Goal: Navigation & Orientation: Find specific page/section

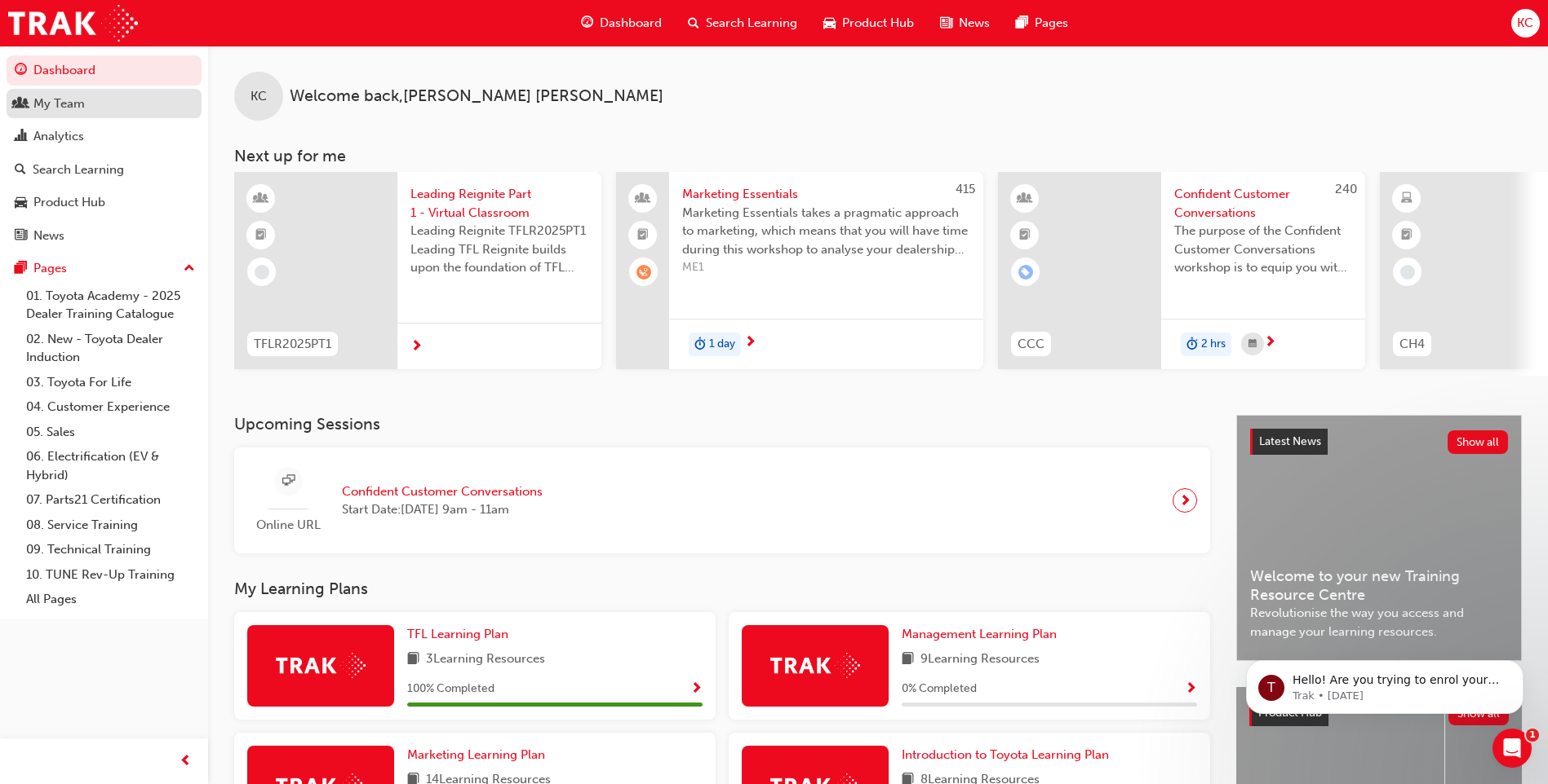
click at [80, 104] on div "My Team" at bounding box center [59, 104] width 51 height 19
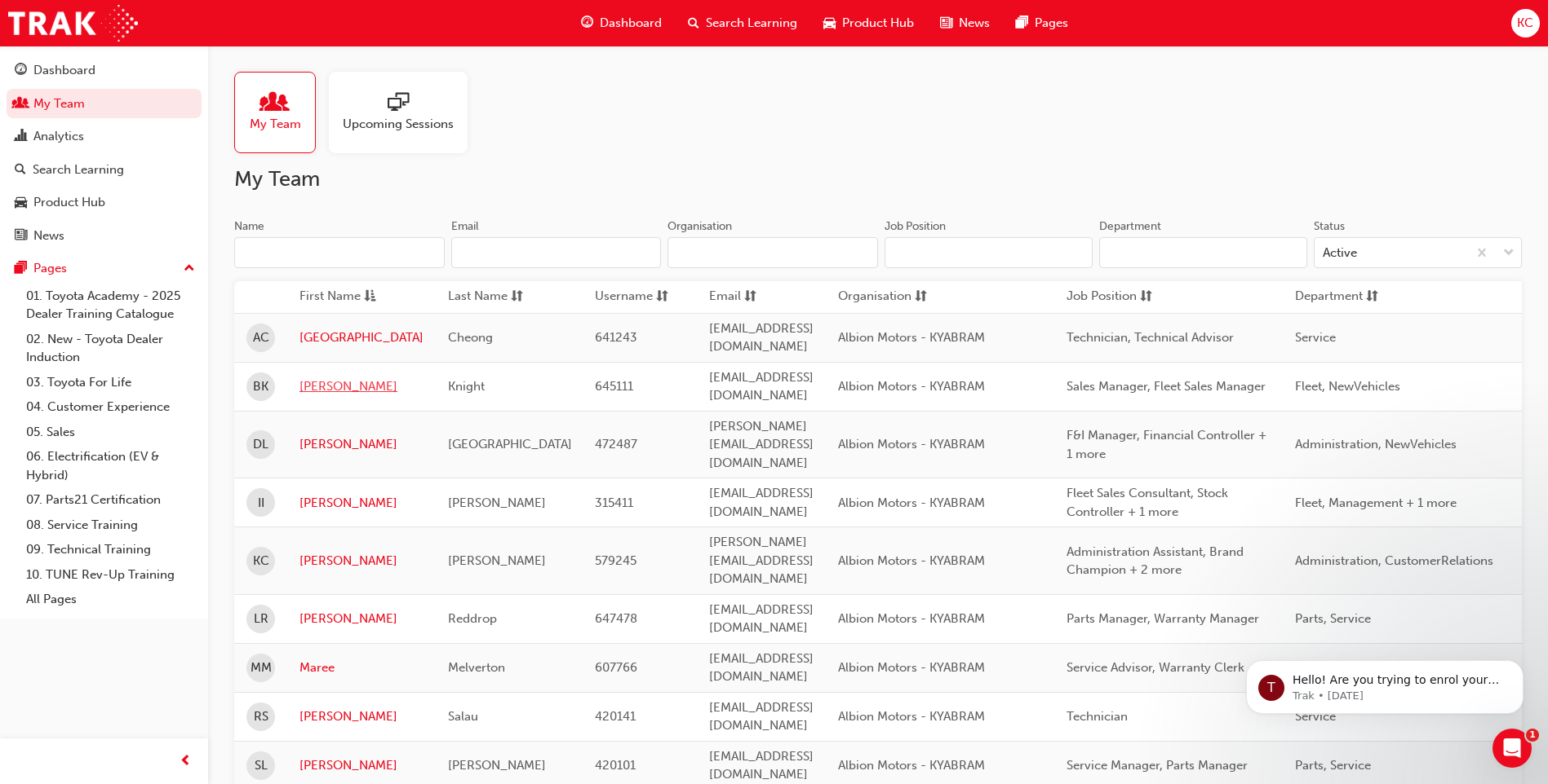
click at [336, 377] on link "[PERSON_NAME]" at bounding box center [361, 387] width 124 height 19
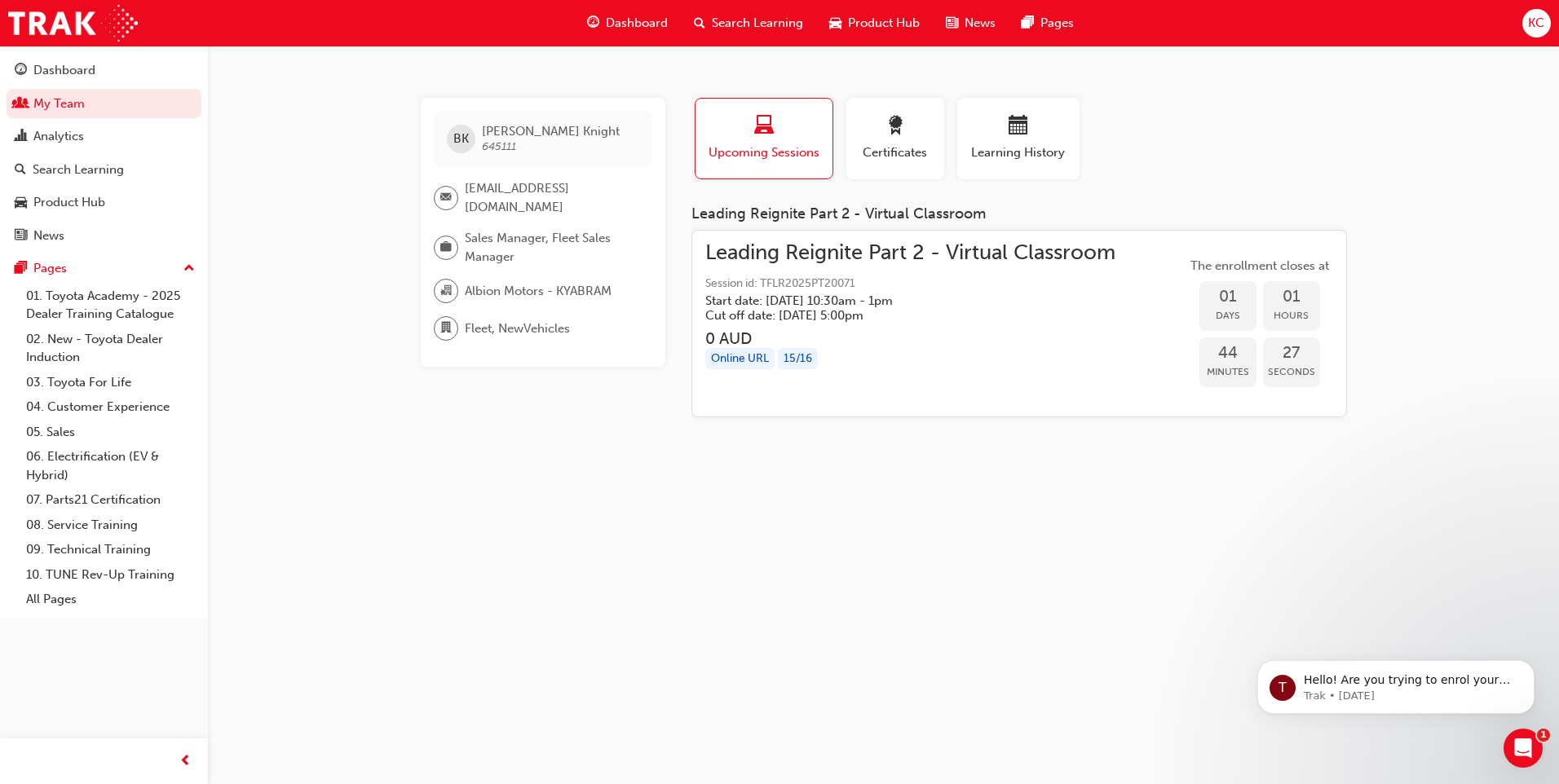
click at [738, 356] on div "Online URL" at bounding box center [740, 359] width 69 height 22
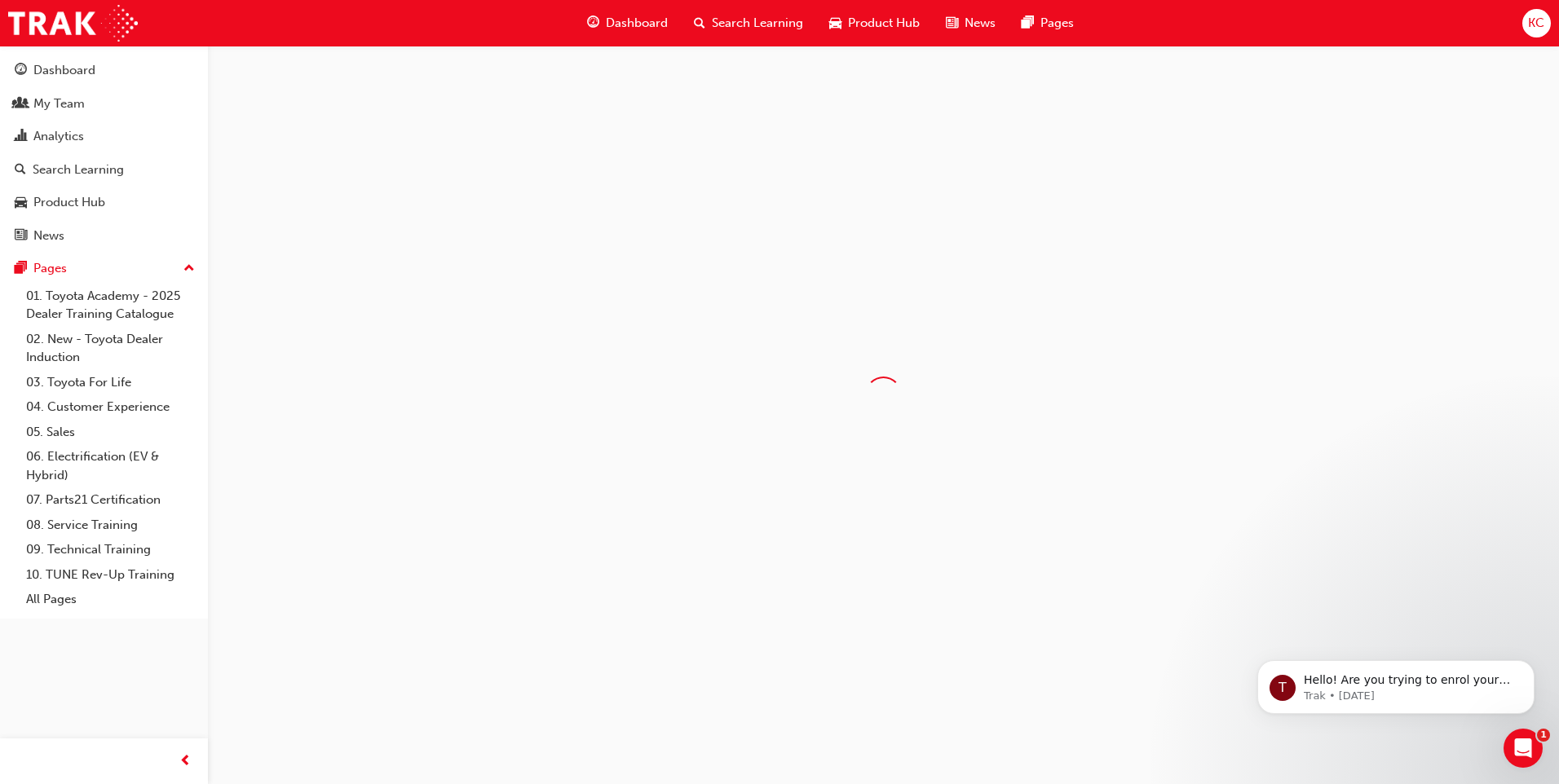
click at [801, 249] on div at bounding box center [883, 395] width 1351 height 698
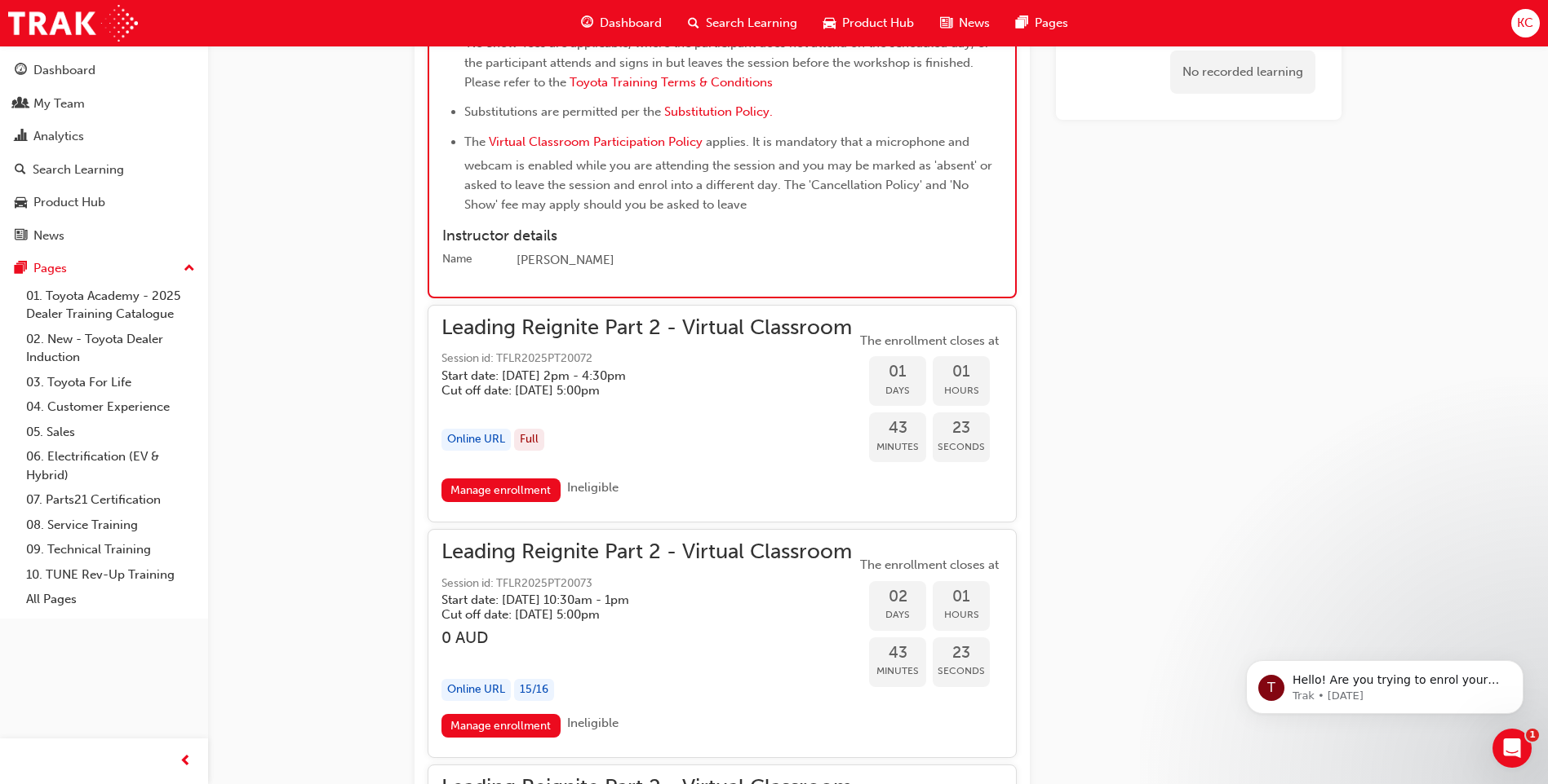
scroll to position [2226, 0]
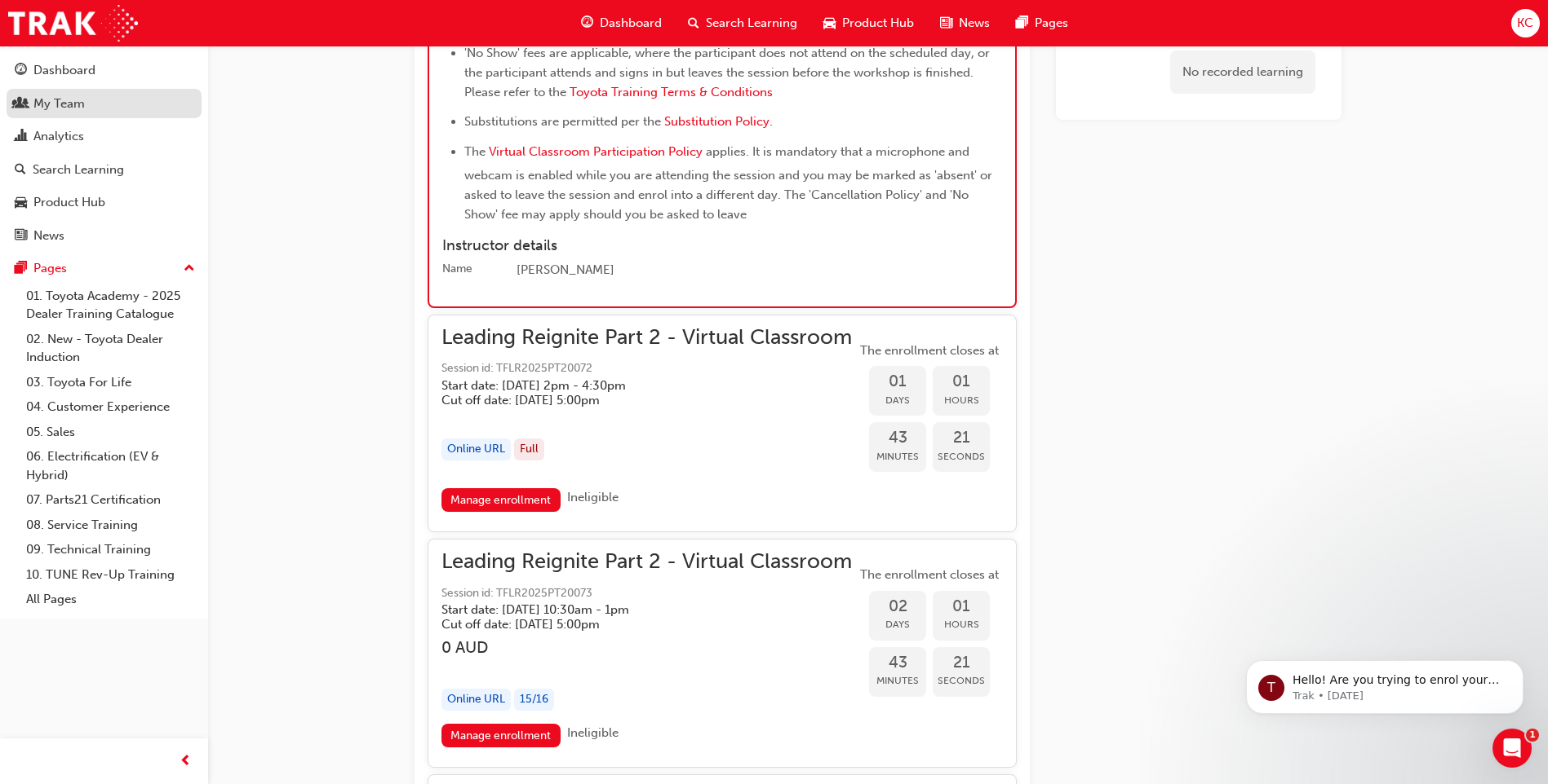
click at [49, 110] on div "My Team" at bounding box center [59, 104] width 51 height 19
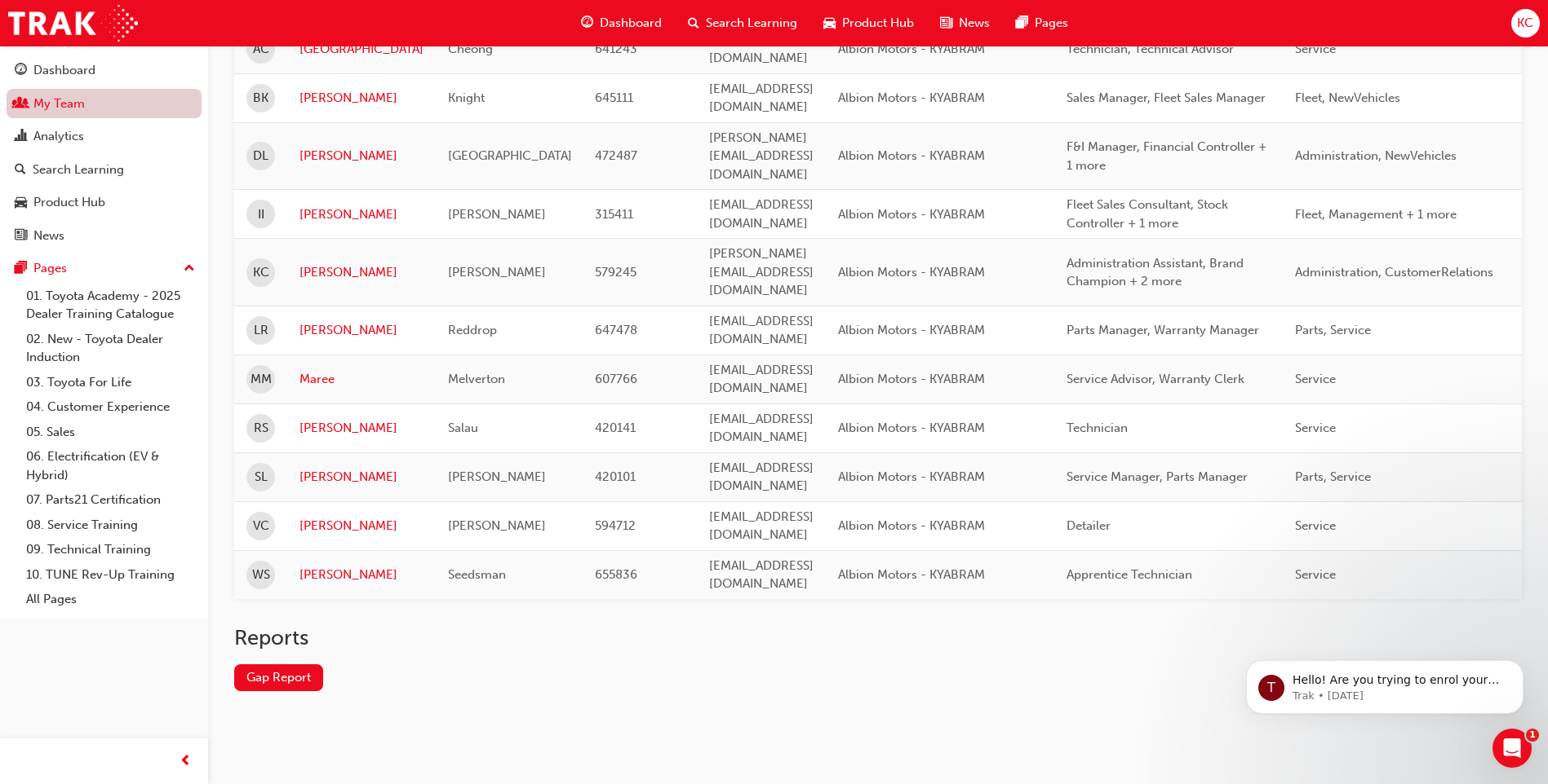
scroll to position [199, 0]
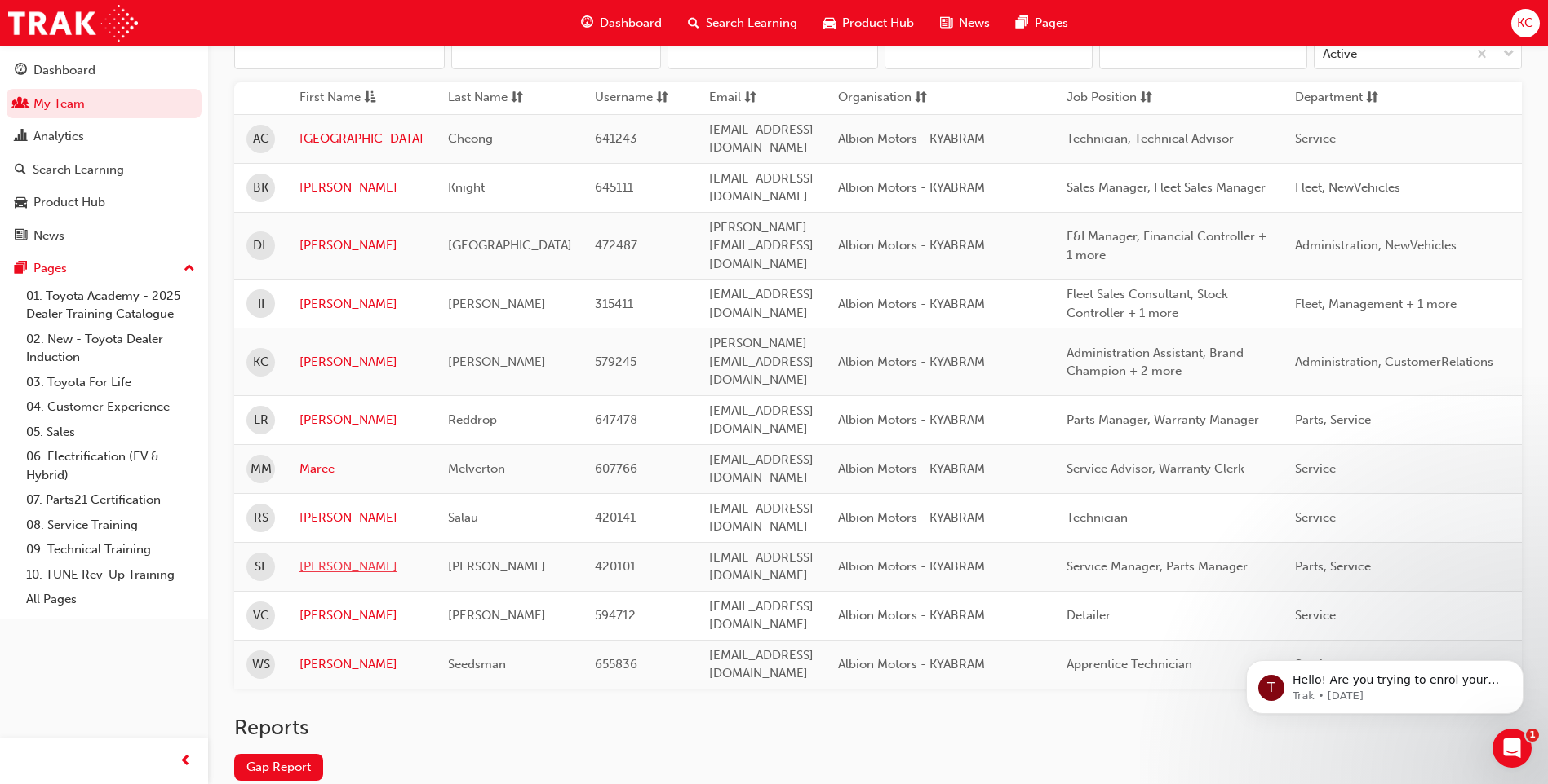
click at [328, 558] on link "[PERSON_NAME]" at bounding box center [361, 567] width 124 height 19
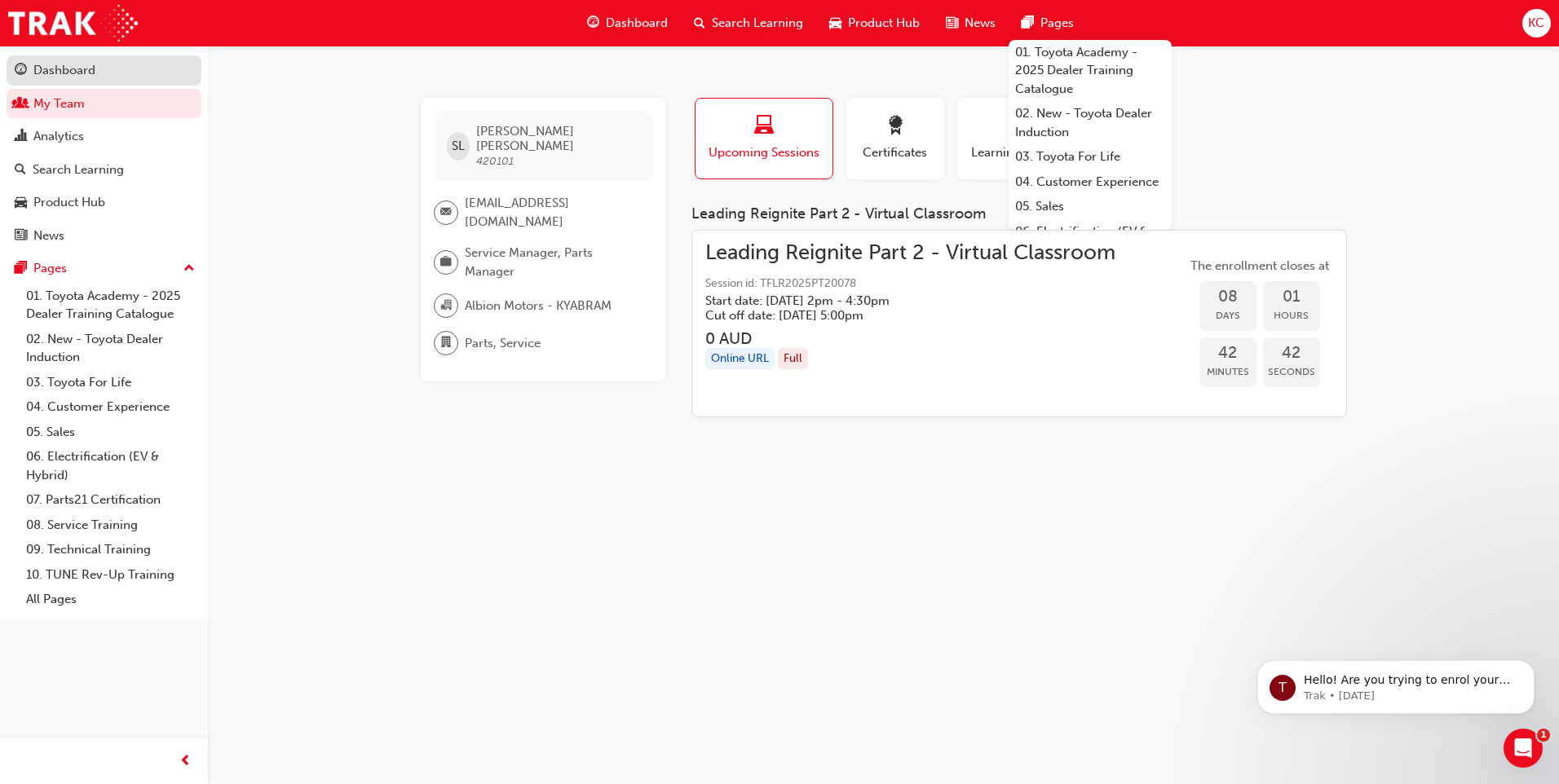
click at [57, 75] on div "Dashboard" at bounding box center [65, 70] width 62 height 19
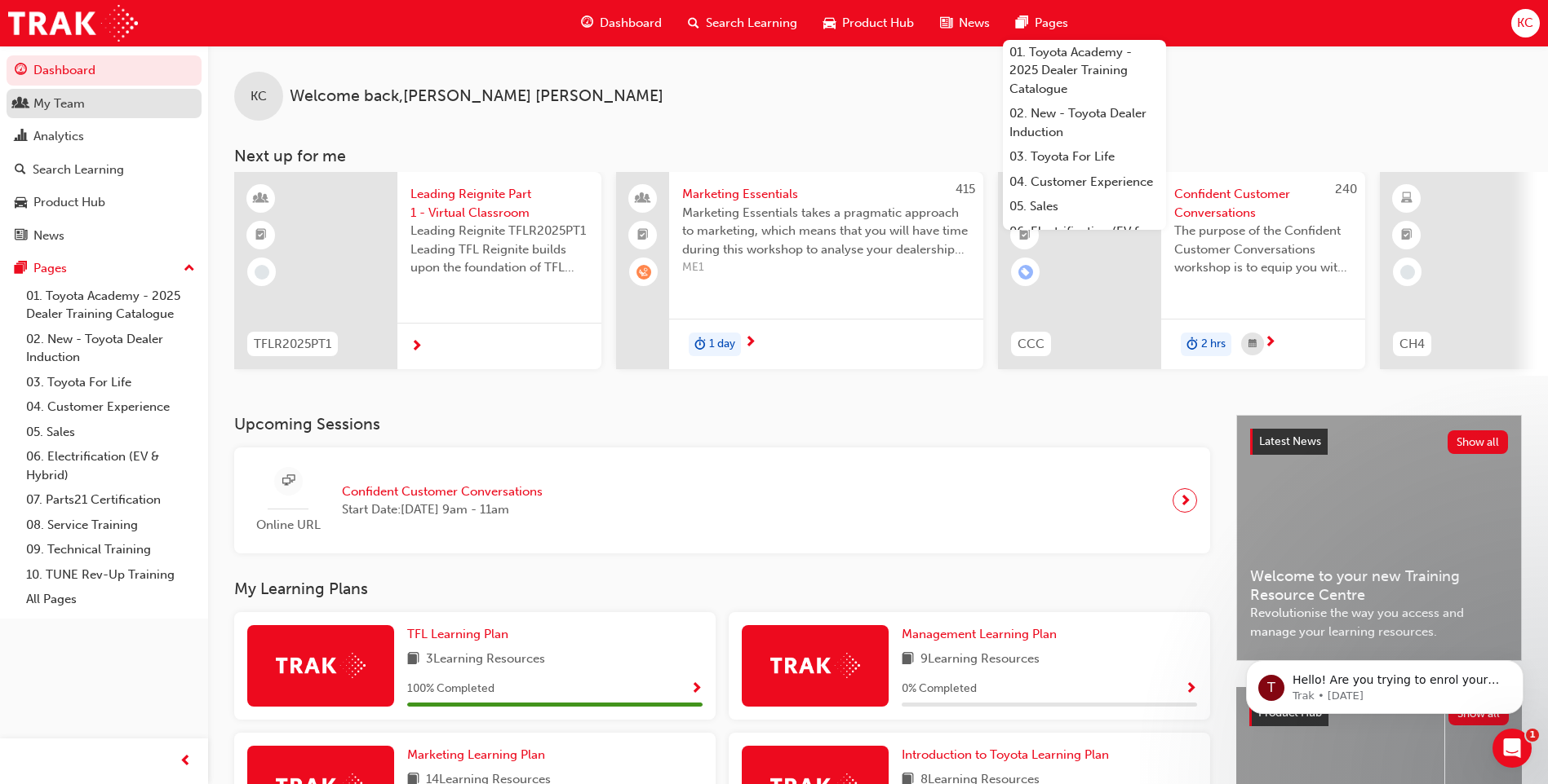
click at [66, 109] on div "My Team" at bounding box center [59, 104] width 51 height 19
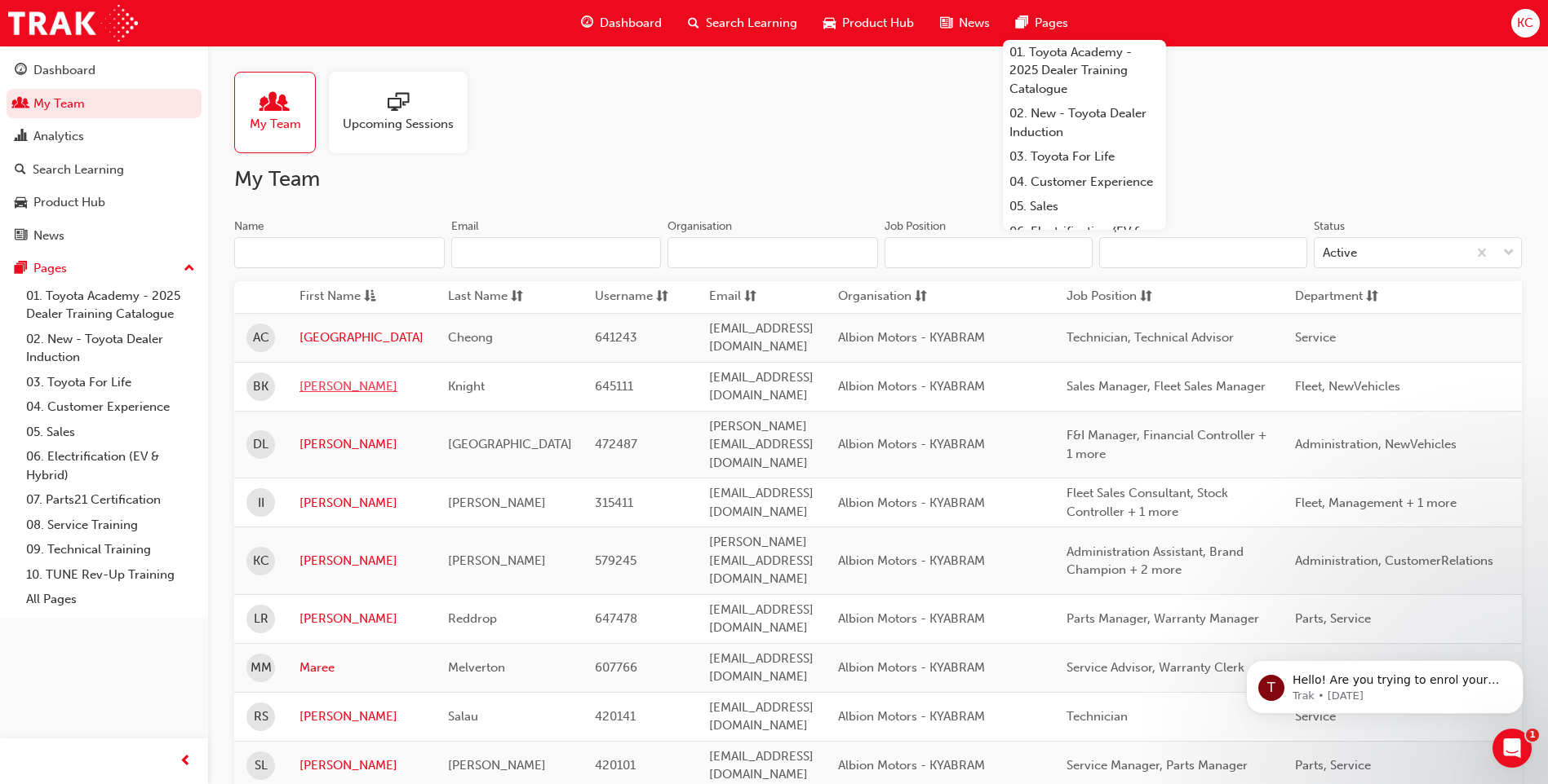
click at [315, 377] on link "[PERSON_NAME]" at bounding box center [361, 387] width 124 height 19
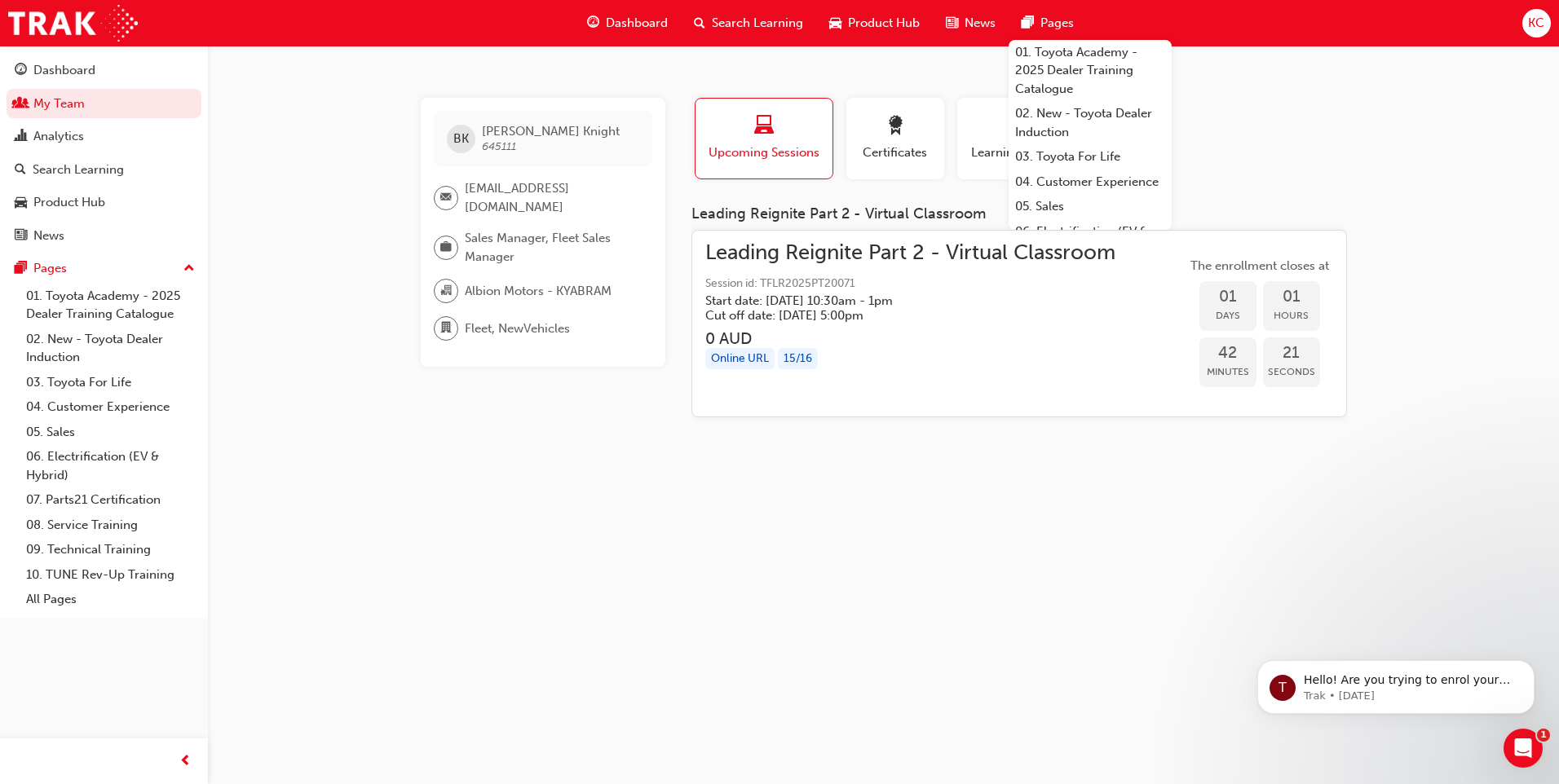
click at [445, 198] on span "email-icon" at bounding box center [446, 198] width 12 height 21
